Goal: Task Accomplishment & Management: Manage account settings

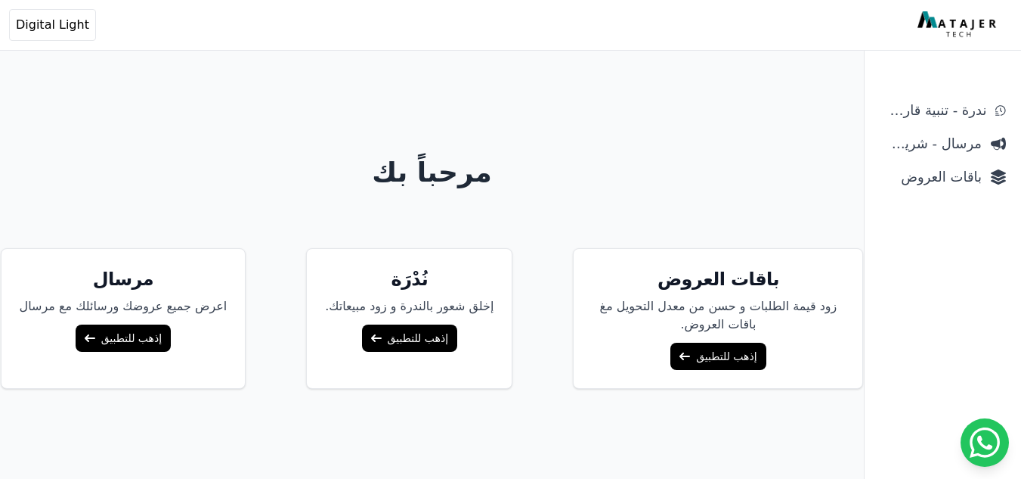
click at [671, 352] on link "إذهب للتطبيق" at bounding box center [718, 355] width 95 height 27
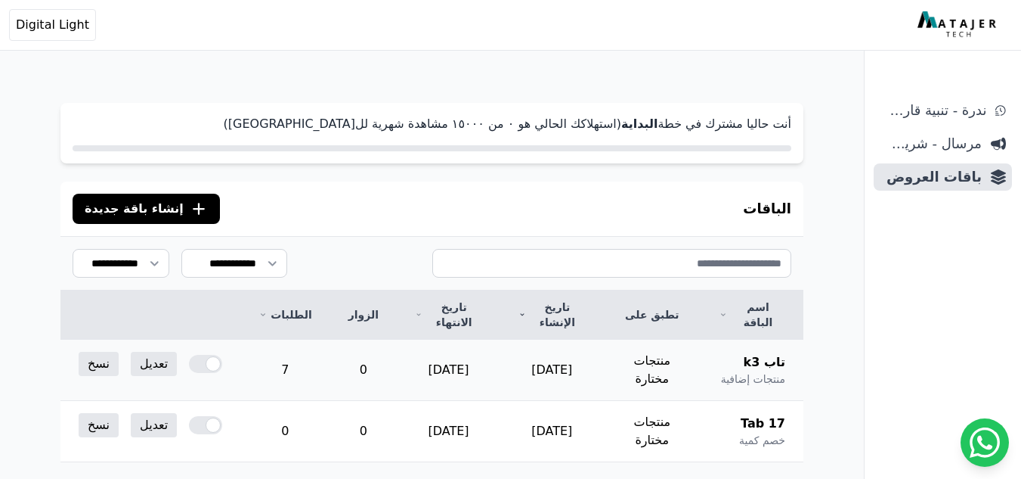
click at [187, 348] on td "تعديل نسخ" at bounding box center [150, 363] width 180 height 48
click at [193, 355] on div at bounding box center [205, 364] width 33 height 18
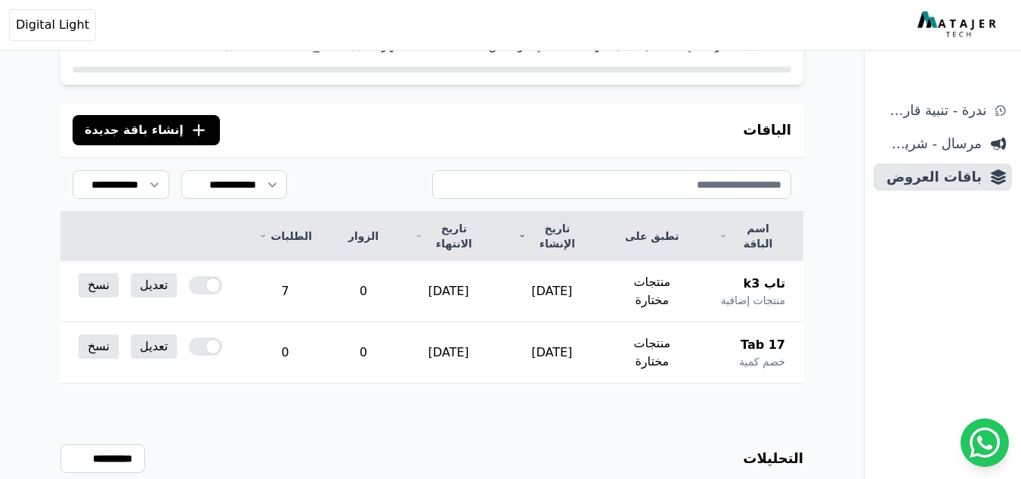
scroll to position [263, 0]
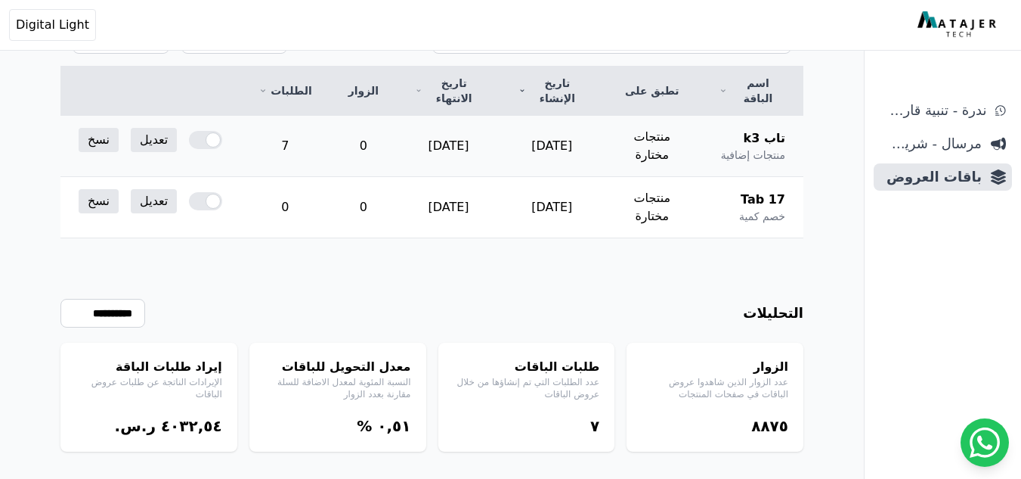
click at [207, 131] on div at bounding box center [205, 140] width 33 height 18
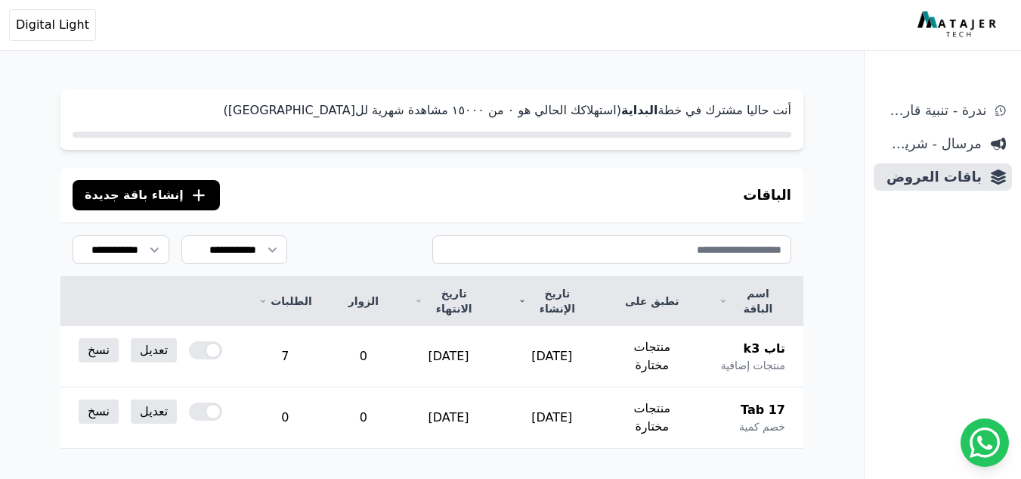
scroll to position [76, 0]
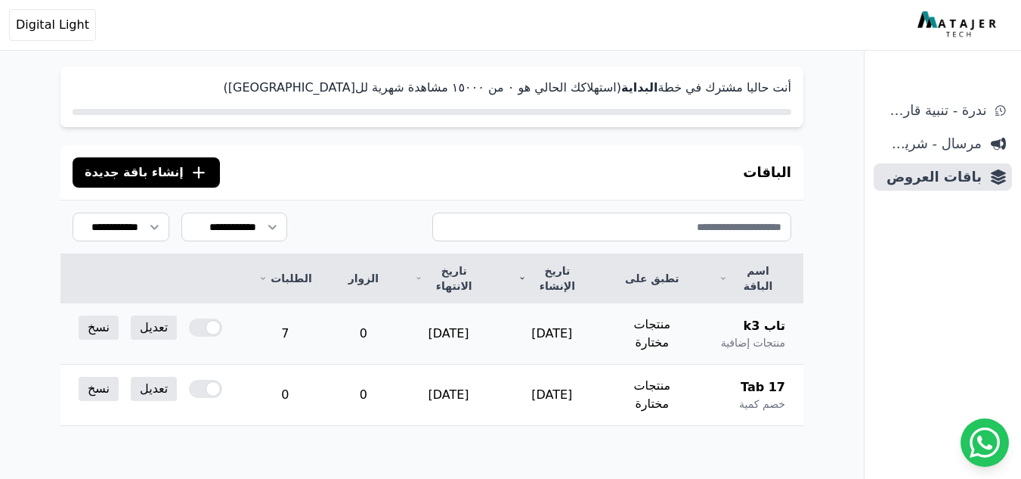
click at [767, 317] on span "تاب k3" at bounding box center [765, 326] width 42 height 18
click at [162, 317] on link "تعديل" at bounding box center [154, 327] width 46 height 24
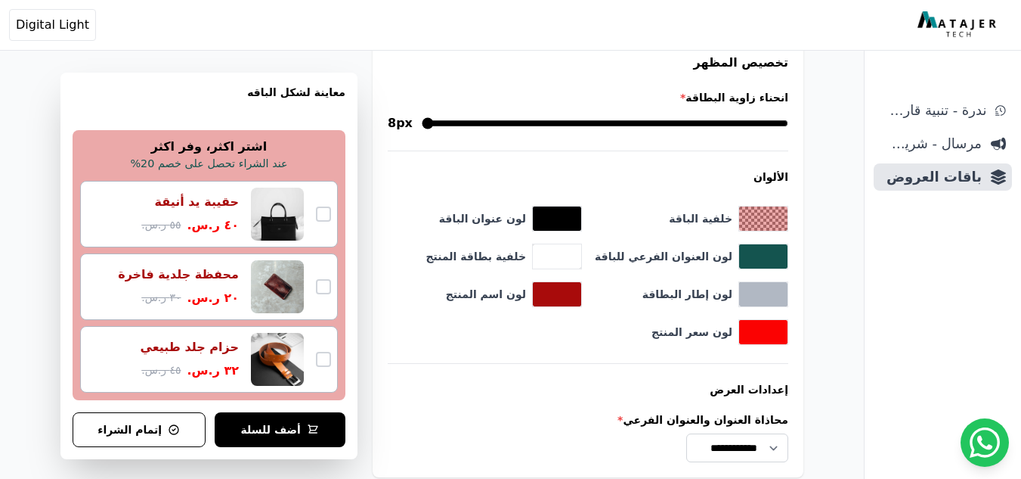
scroll to position [1646, 0]
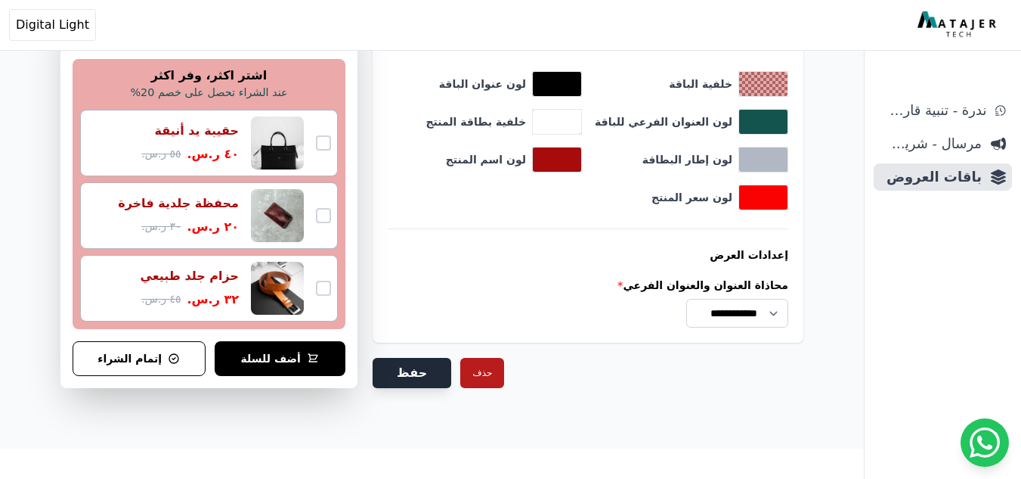
click at [417, 365] on button "حفظ" at bounding box center [412, 373] width 79 height 30
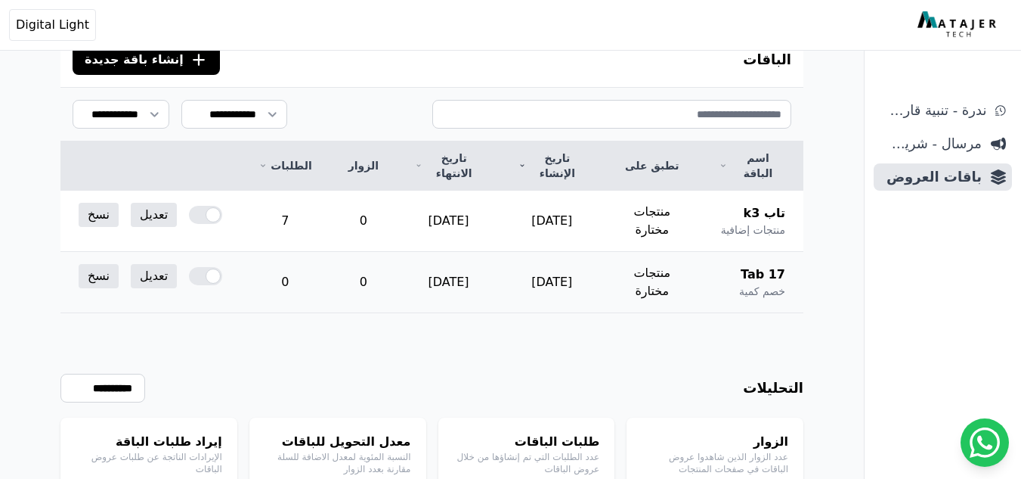
scroll to position [239, 0]
click at [153, 203] on link "تعديل" at bounding box center [154, 215] width 46 height 24
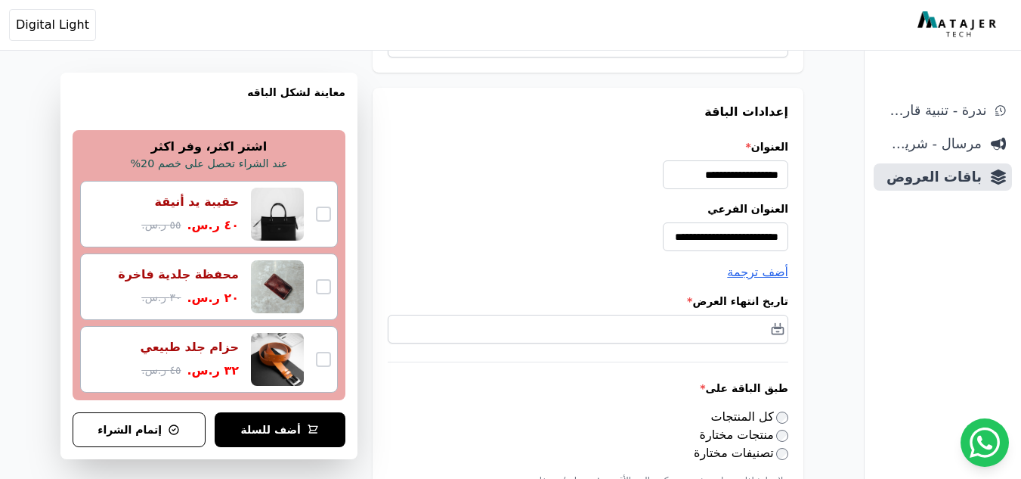
scroll to position [227, 0]
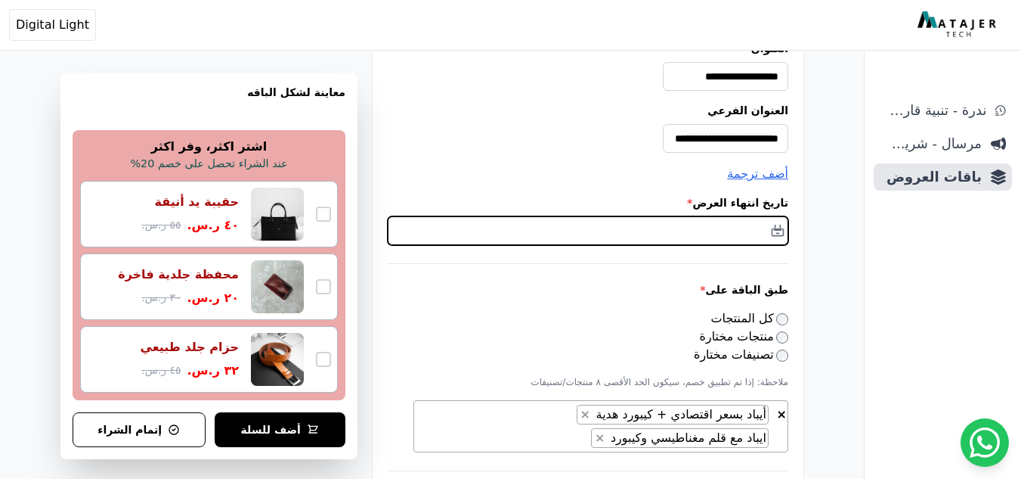
click at [733, 226] on input "text" at bounding box center [588, 230] width 401 height 29
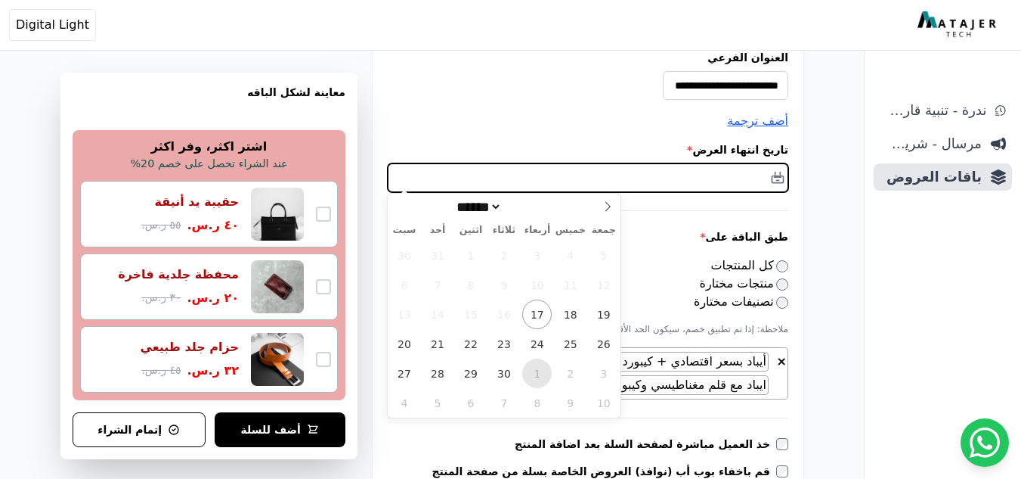
scroll to position [302, 0]
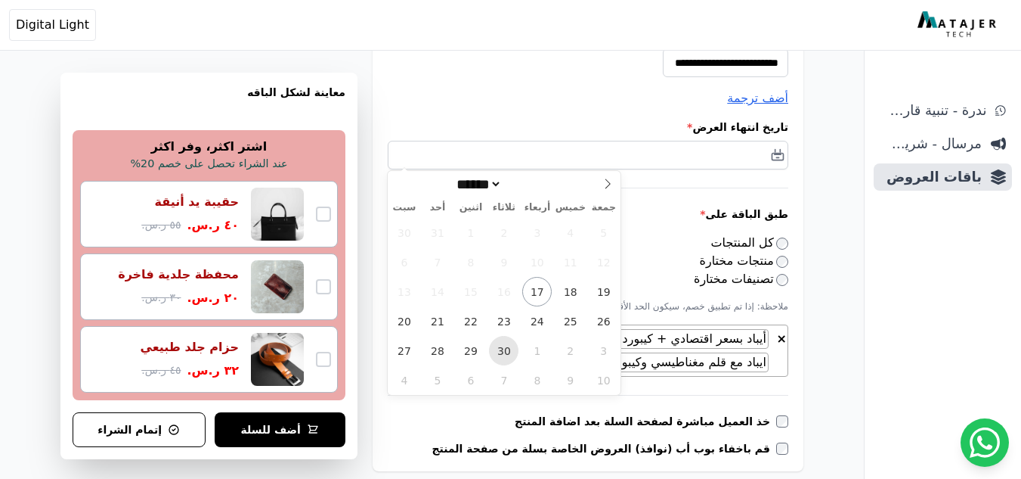
click at [497, 353] on span "30" at bounding box center [503, 350] width 29 height 29
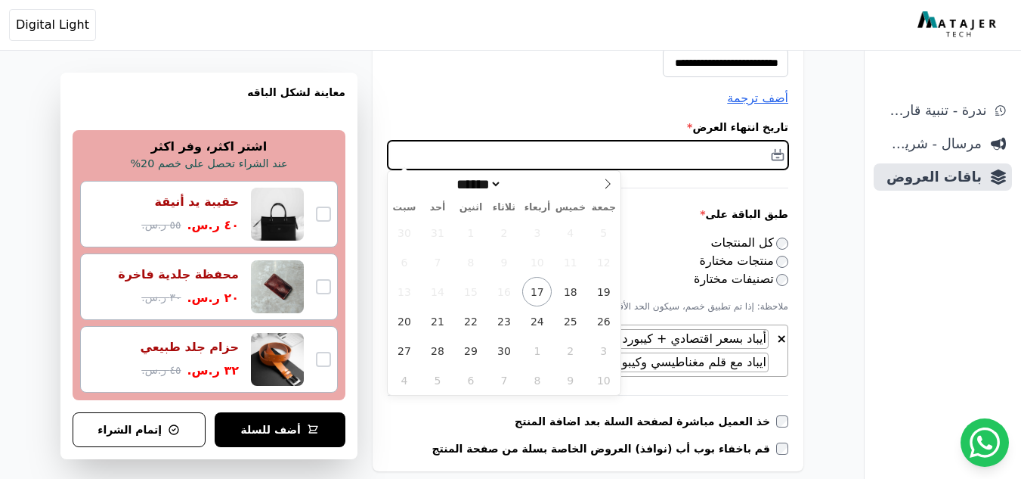
type input "**********"
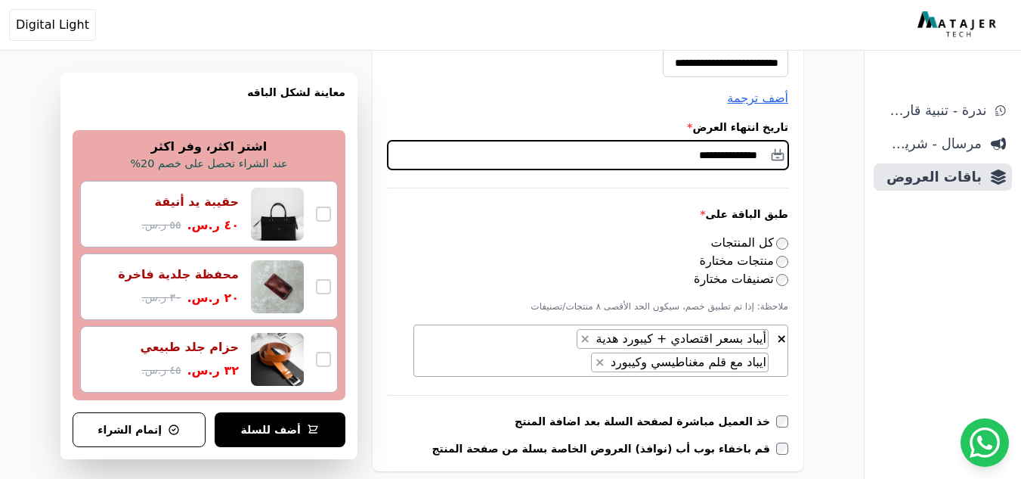
click at [685, 153] on input "**********" at bounding box center [588, 155] width 401 height 29
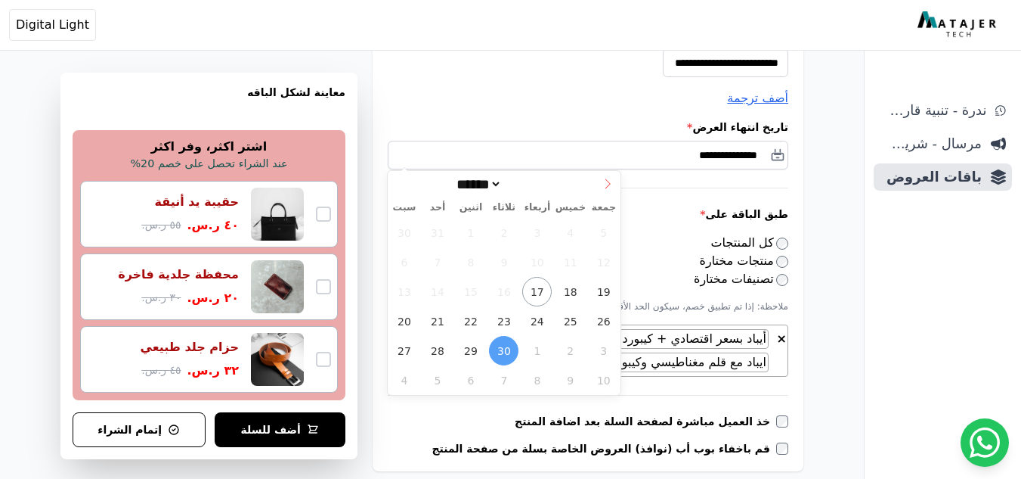
click at [602, 183] on icon at bounding box center [607, 183] width 11 height 11
click at [602, 184] on icon at bounding box center [607, 183] width 11 height 11
click at [609, 182] on icon at bounding box center [608, 184] width 5 height 10
select select "**"
click at [609, 182] on icon at bounding box center [608, 184] width 5 height 10
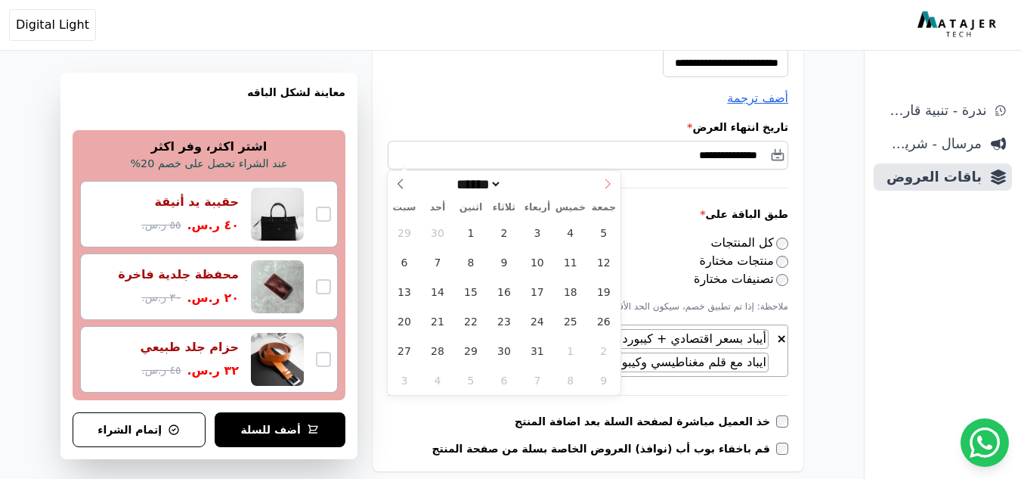
type input "****"
select select "*"
click at [395, 177] on span at bounding box center [401, 184] width 26 height 26
type input "****"
click at [396, 178] on span at bounding box center [401, 184] width 26 height 26
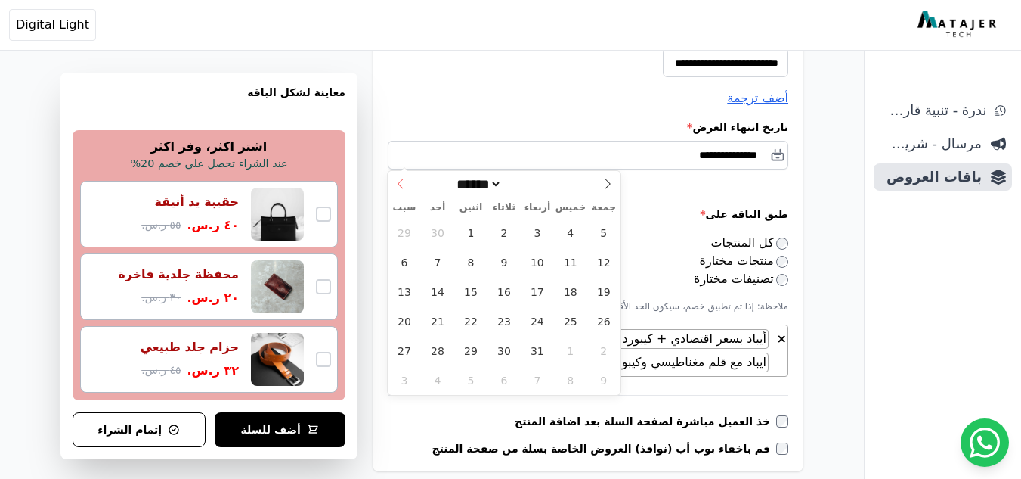
click at [396, 178] on span at bounding box center [401, 184] width 26 height 26
click at [395, 178] on span at bounding box center [401, 184] width 26 height 26
click at [602, 190] on span at bounding box center [608, 184] width 26 height 26
select select "*"
click at [436, 269] on span "5" at bounding box center [437, 261] width 29 height 29
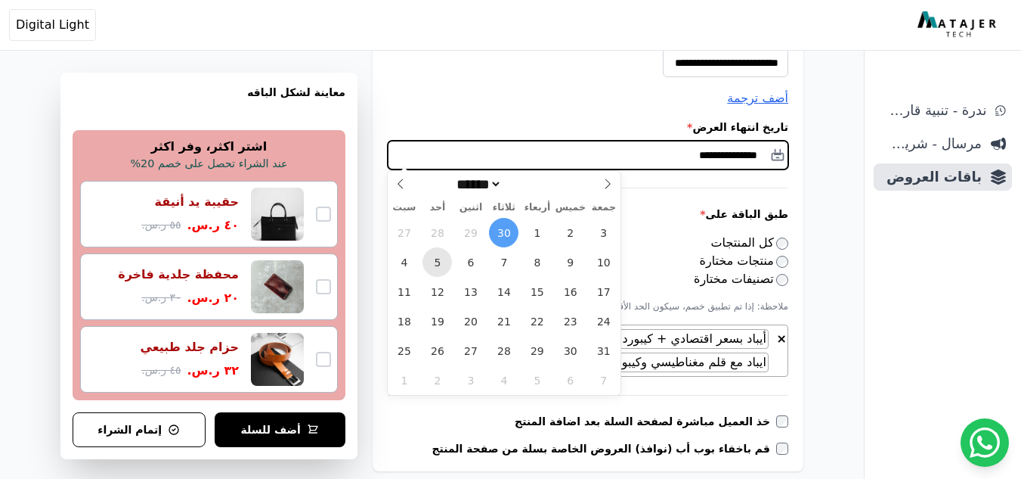
type input "**********"
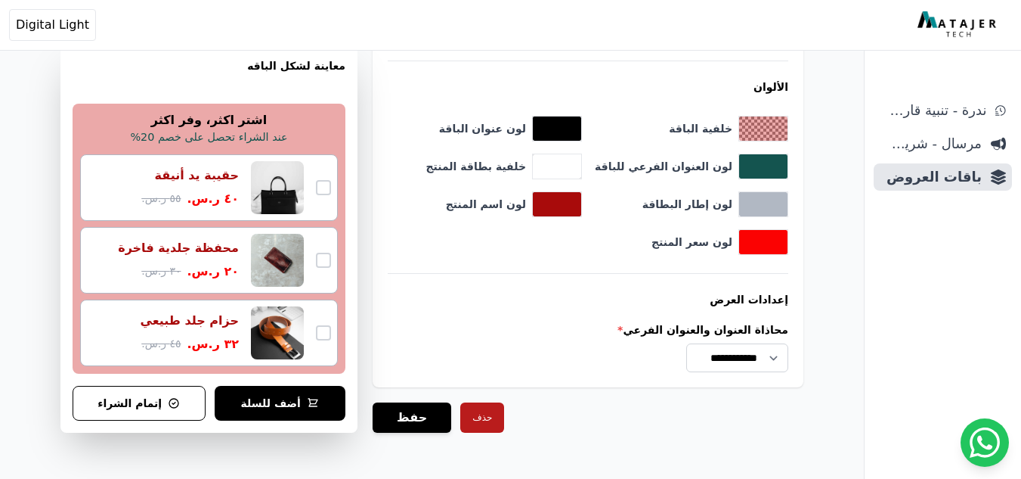
scroll to position [1646, 0]
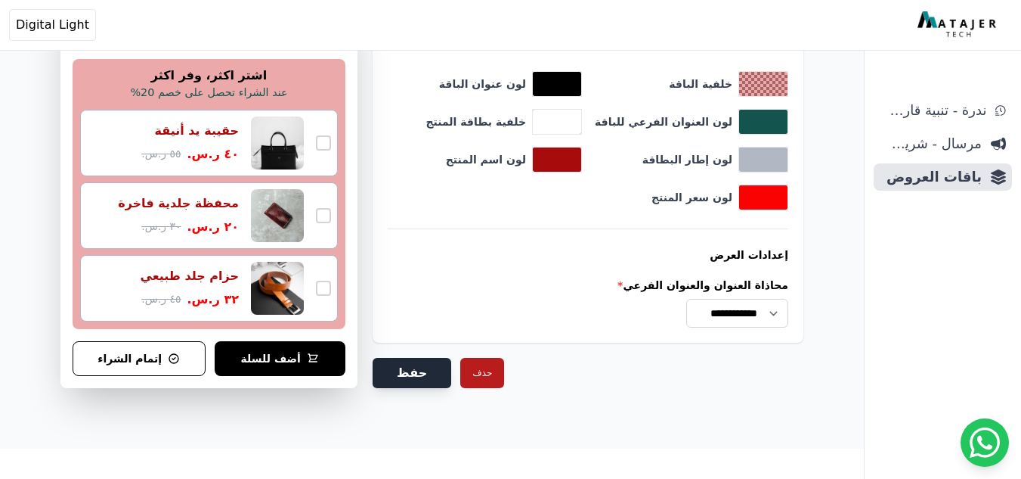
click at [429, 376] on button "حفظ" at bounding box center [412, 373] width 79 height 30
